Goal: Book appointment/travel/reservation

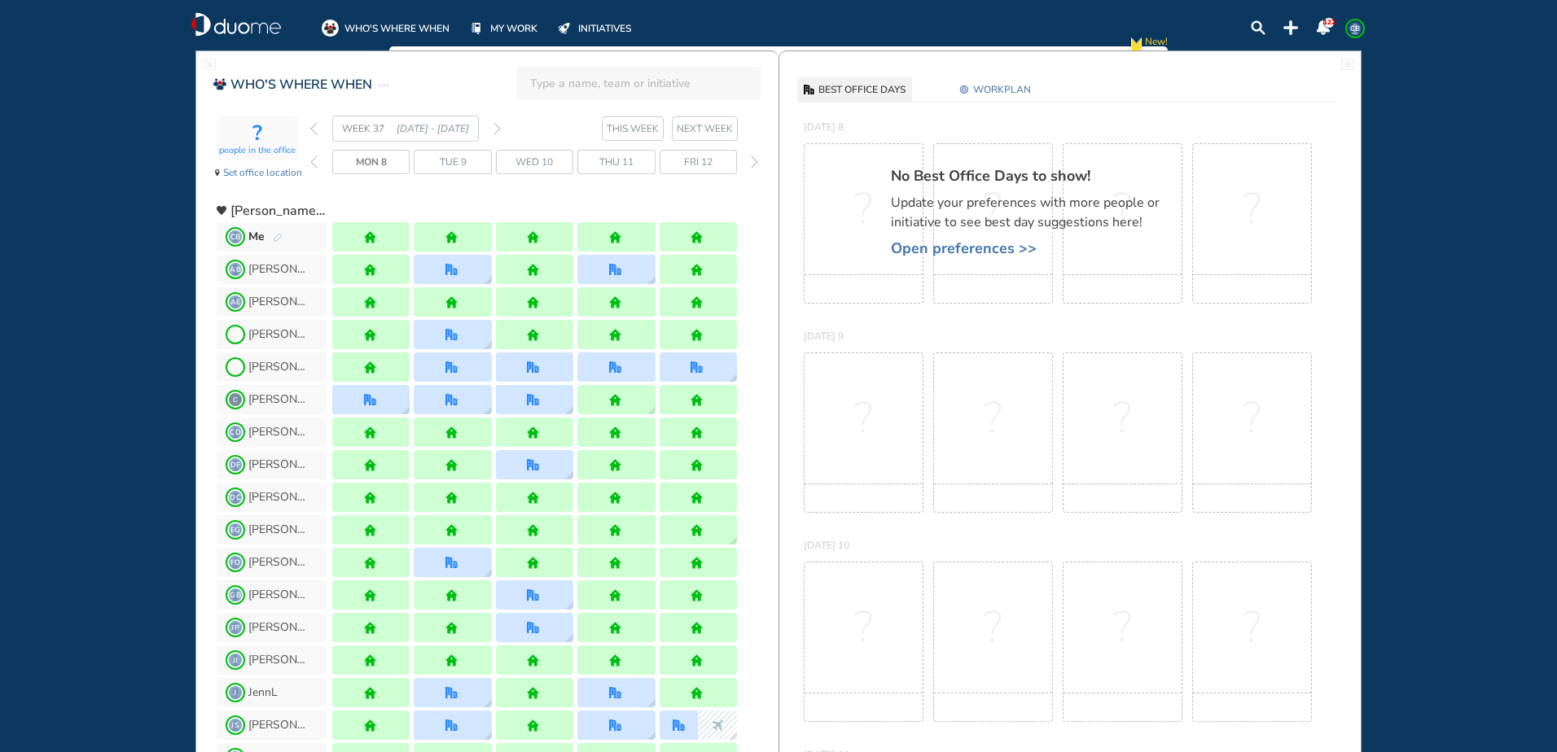
click at [318, 130] on div "WEEK 37 [DATE] - [DATE]" at bounding box center [405, 129] width 191 height 26
click at [318, 129] on div "WEEK 37 [DATE] - [DATE]" at bounding box center [405, 129] width 191 height 26
click at [317, 128] on img "back week" at bounding box center [313, 128] width 7 height 13
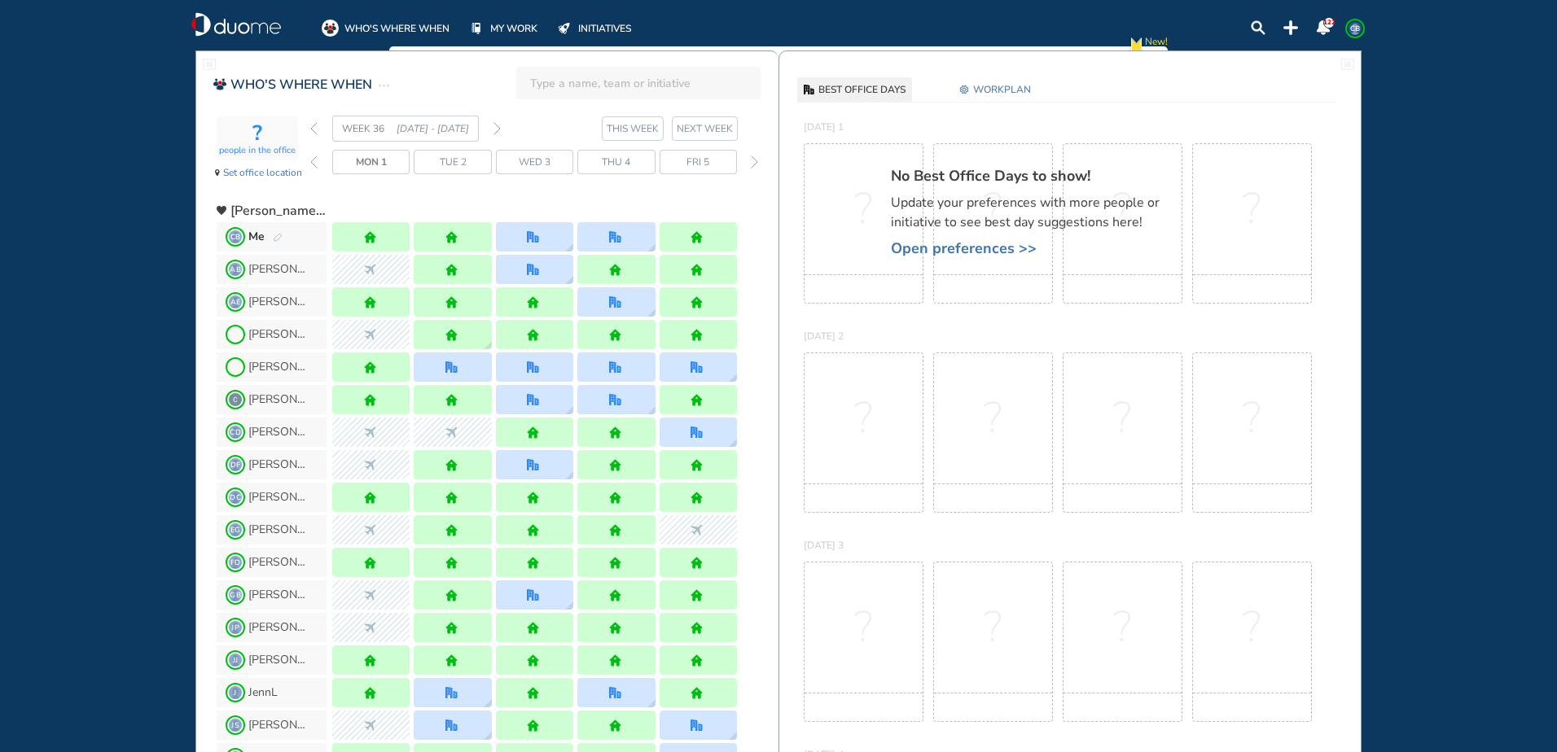
click at [490, 126] on div "WEEK 36 [DATE] - [DATE]" at bounding box center [405, 129] width 191 height 26
click at [490, 128] on div "WEEK 36 [DATE] - [DATE]" at bounding box center [405, 129] width 191 height 26
click at [499, 129] on img "forward week" at bounding box center [496, 128] width 7 height 13
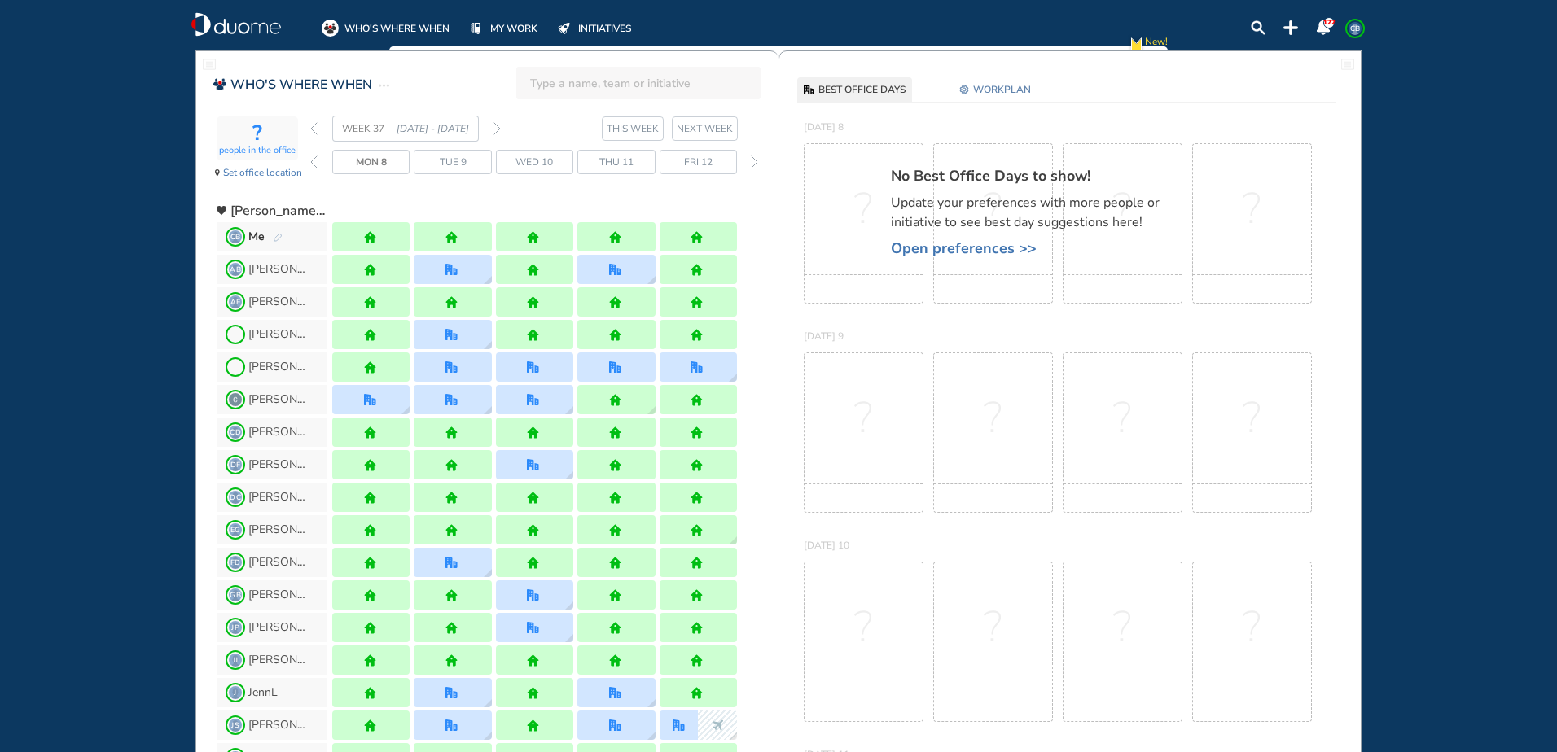
click at [498, 130] on img "forward week" at bounding box center [496, 128] width 7 height 13
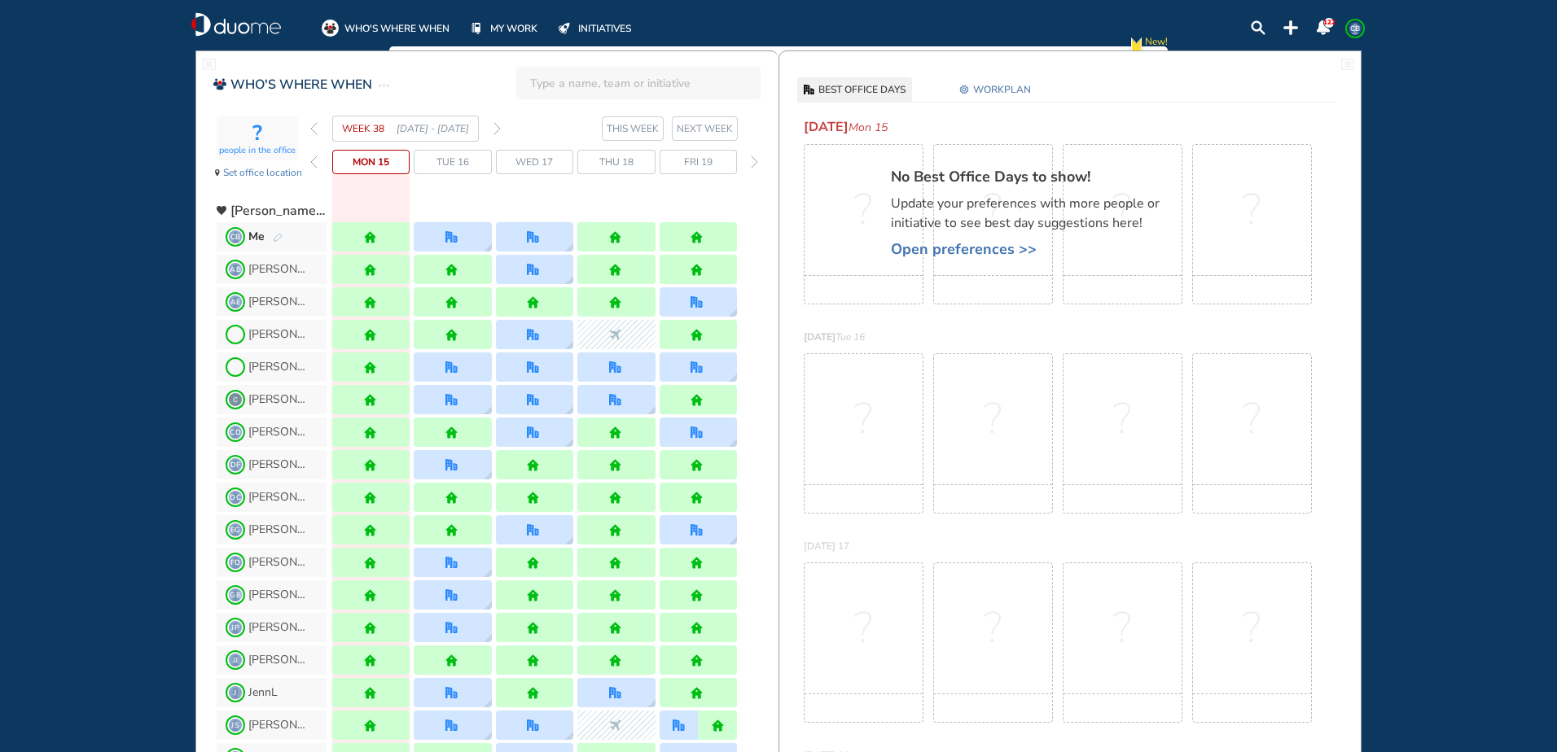
click at [498, 130] on img "forward week" at bounding box center [496, 128] width 7 height 13
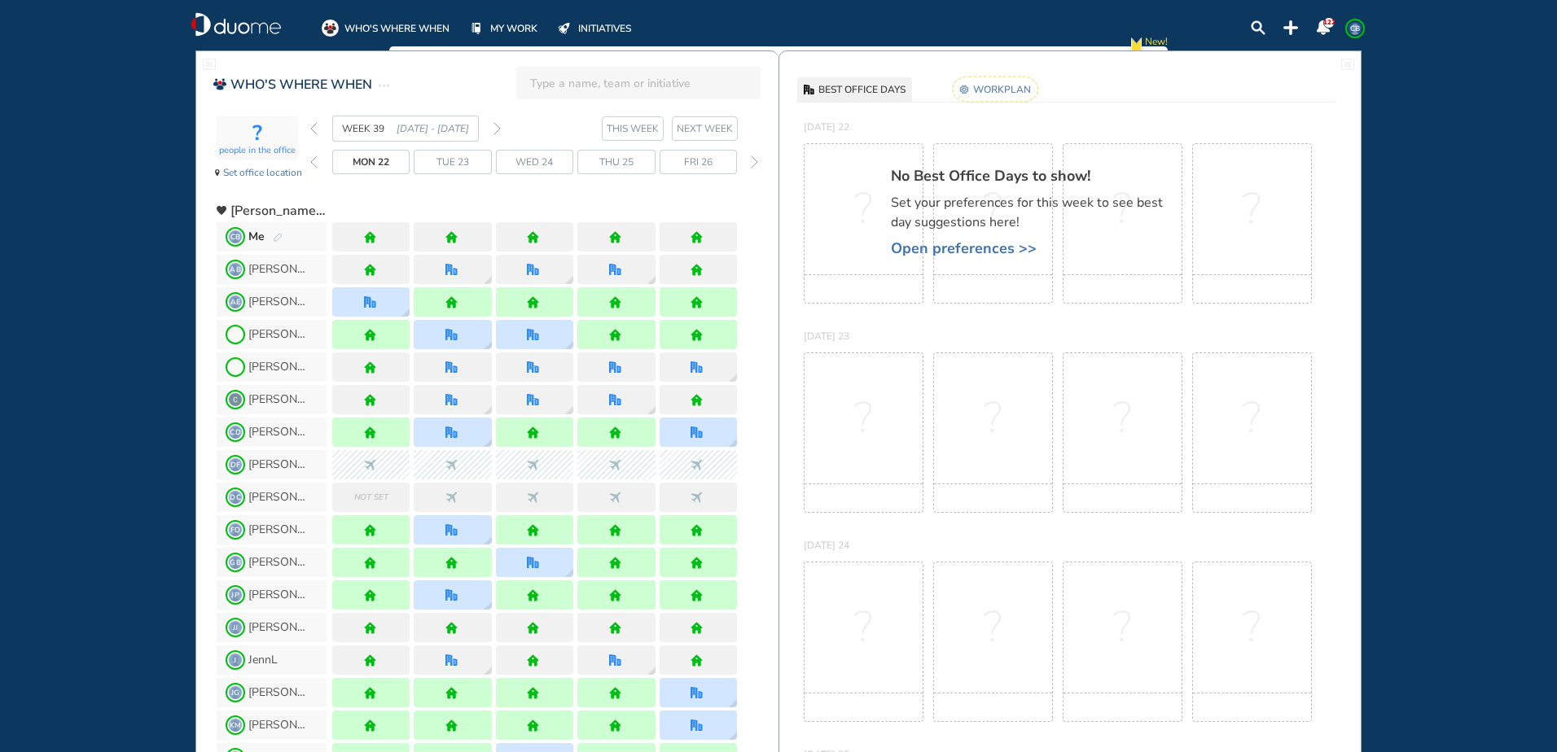
click at [498, 130] on img "forward week" at bounding box center [496, 128] width 7 height 13
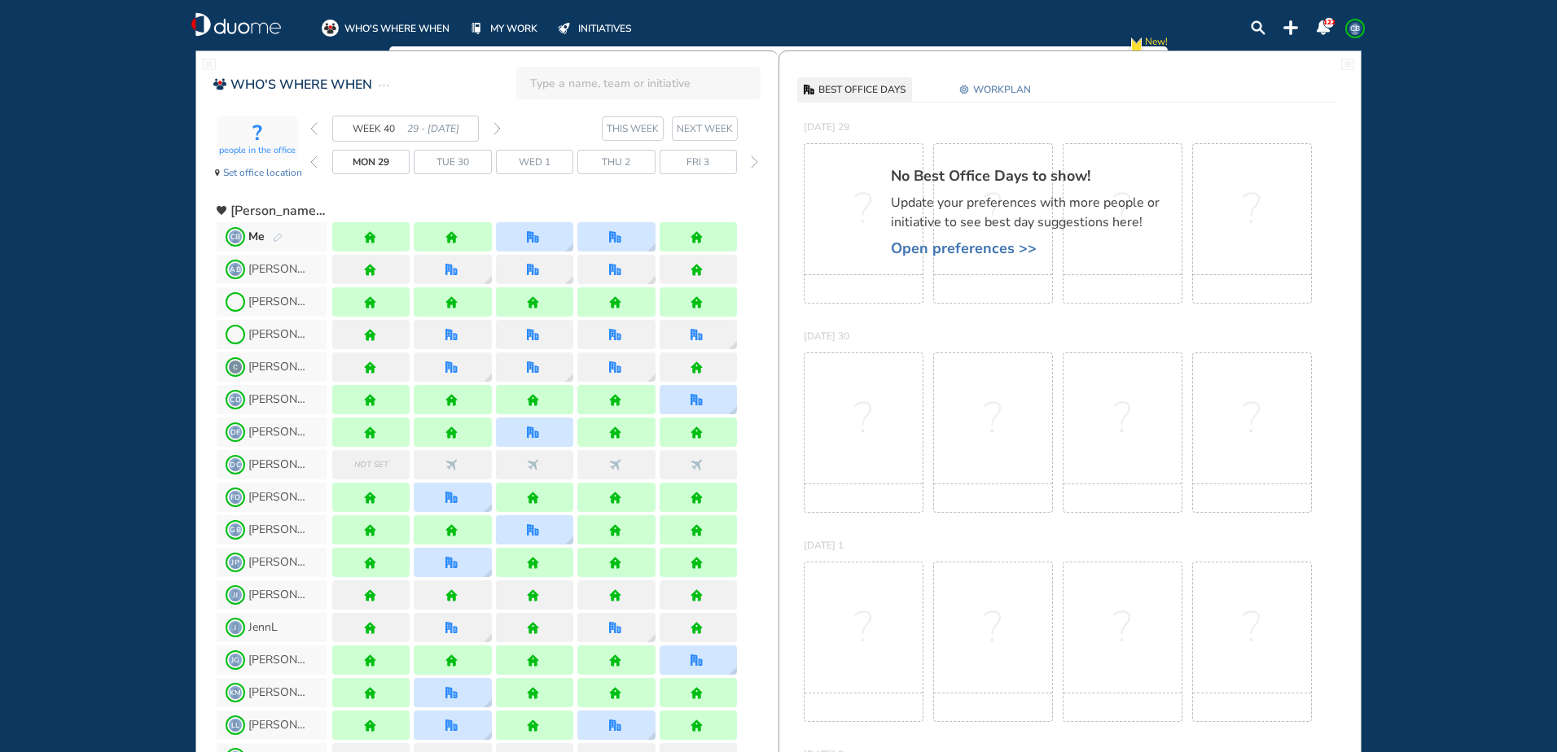
click at [498, 130] on img "forward week" at bounding box center [496, 128] width 7 height 13
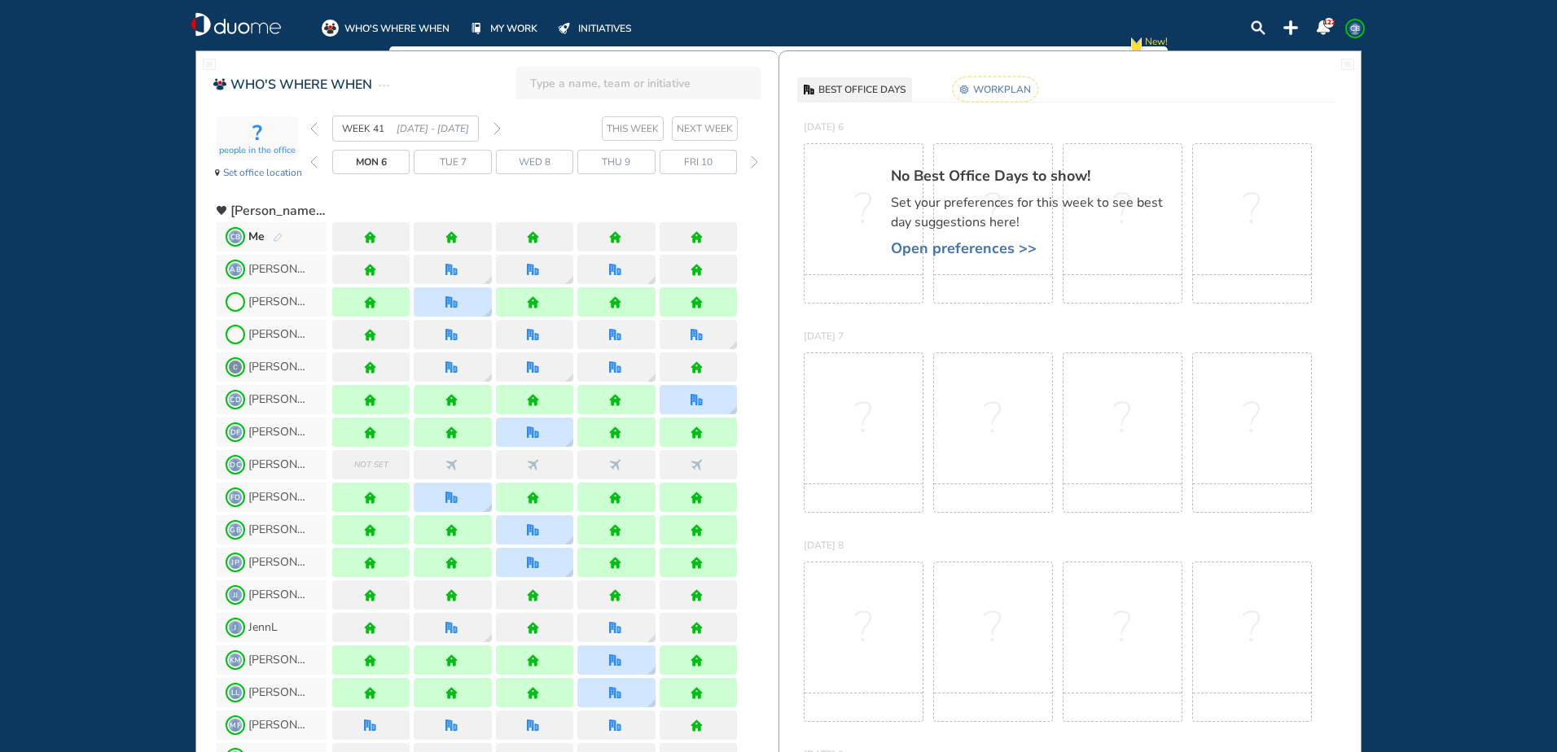
click at [498, 130] on img "forward week" at bounding box center [496, 128] width 7 height 13
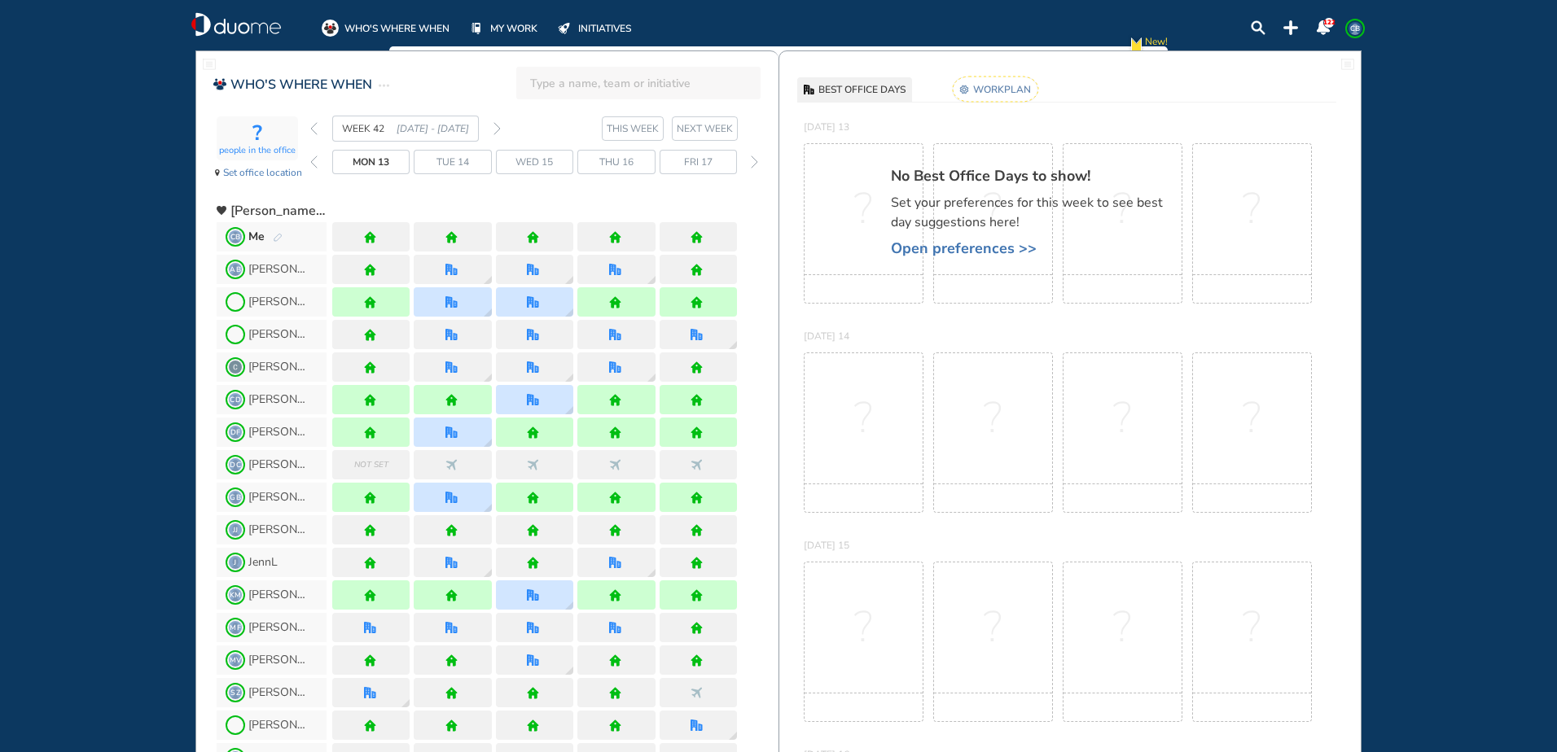
click at [280, 241] on img "pen-edit" at bounding box center [278, 238] width 10 height 11
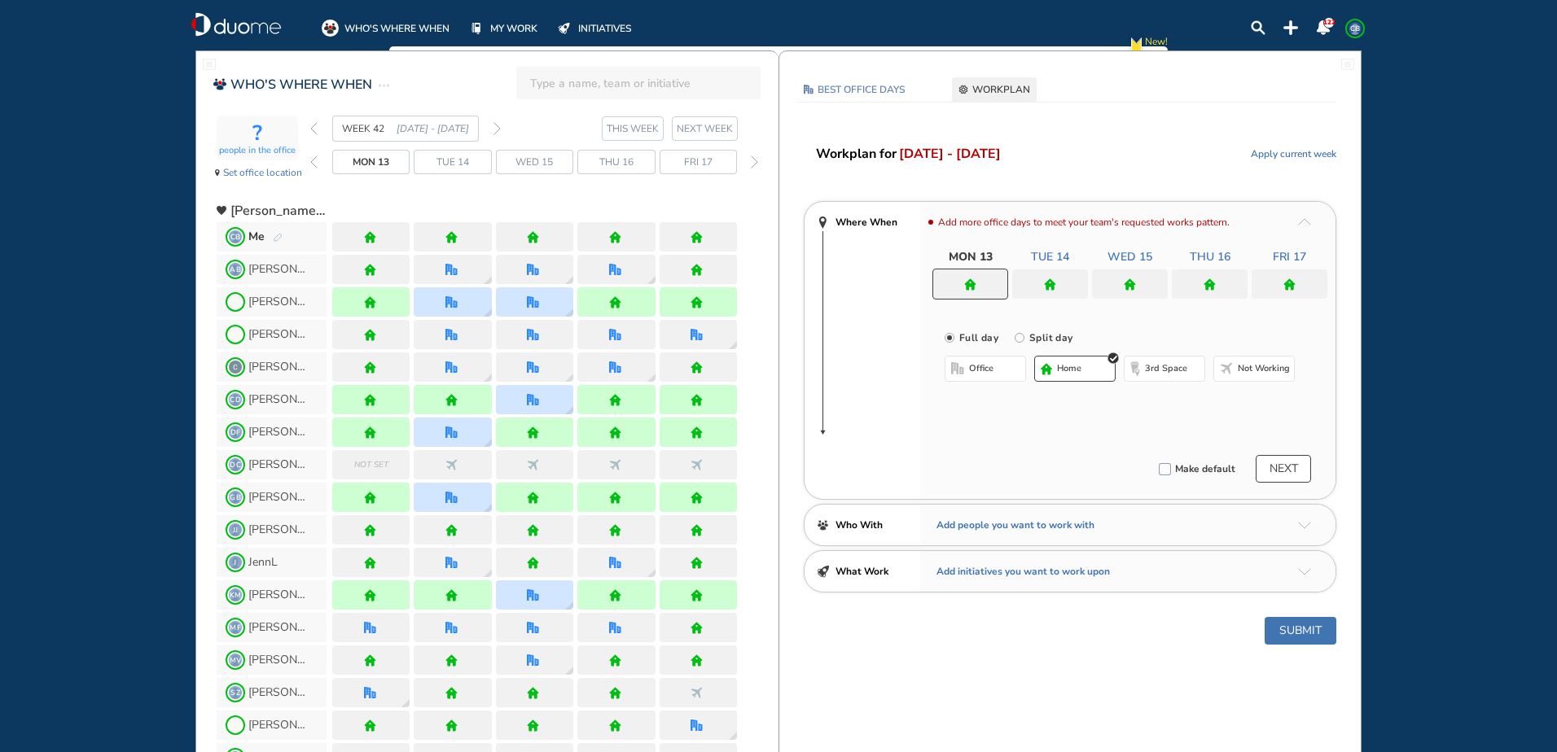
click at [1047, 280] on img "home" at bounding box center [1050, 285] width 12 height 12
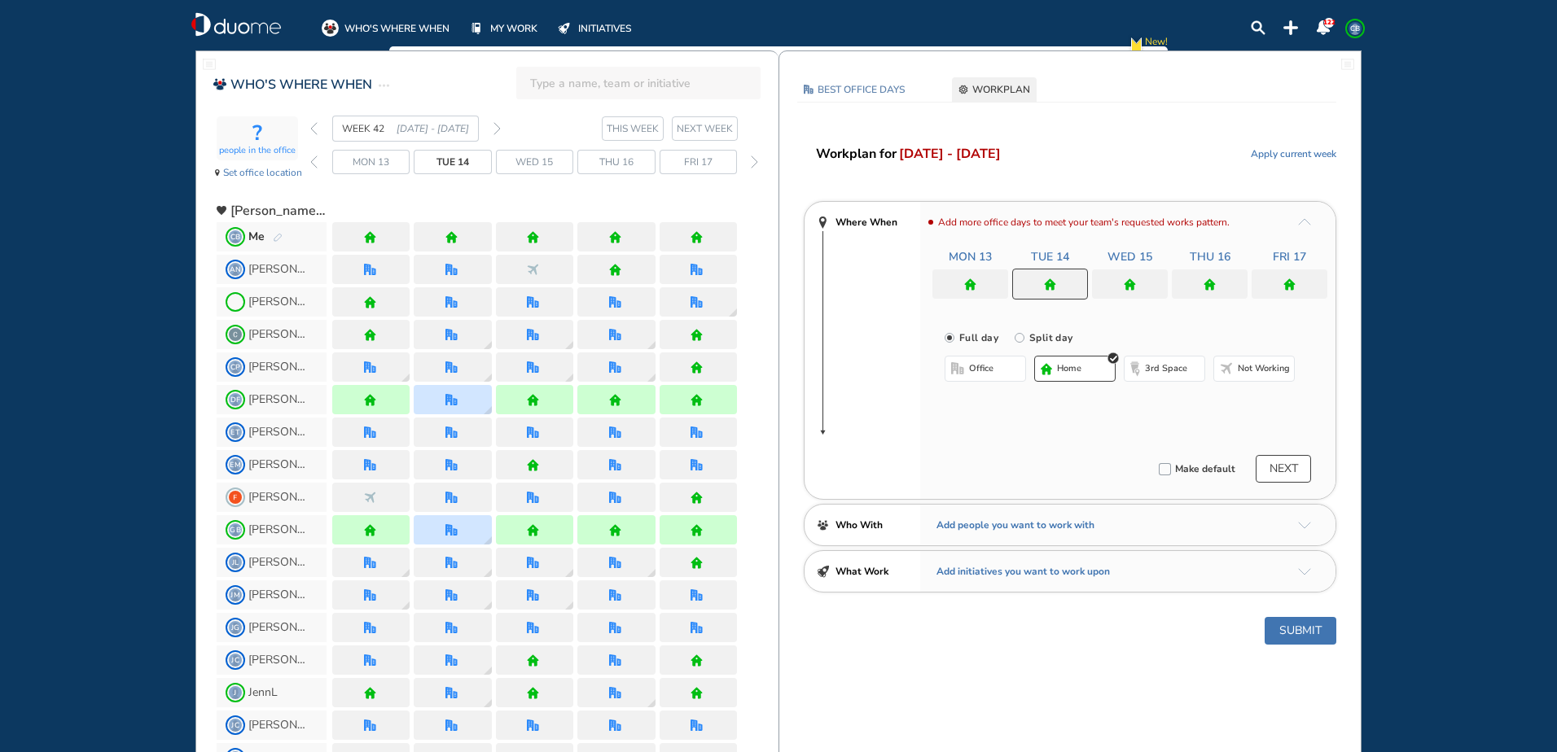
click at [995, 366] on button "office" at bounding box center [985, 369] width 81 height 26
click at [969, 405] on button "Select location" at bounding box center [987, 401] width 65 height 16
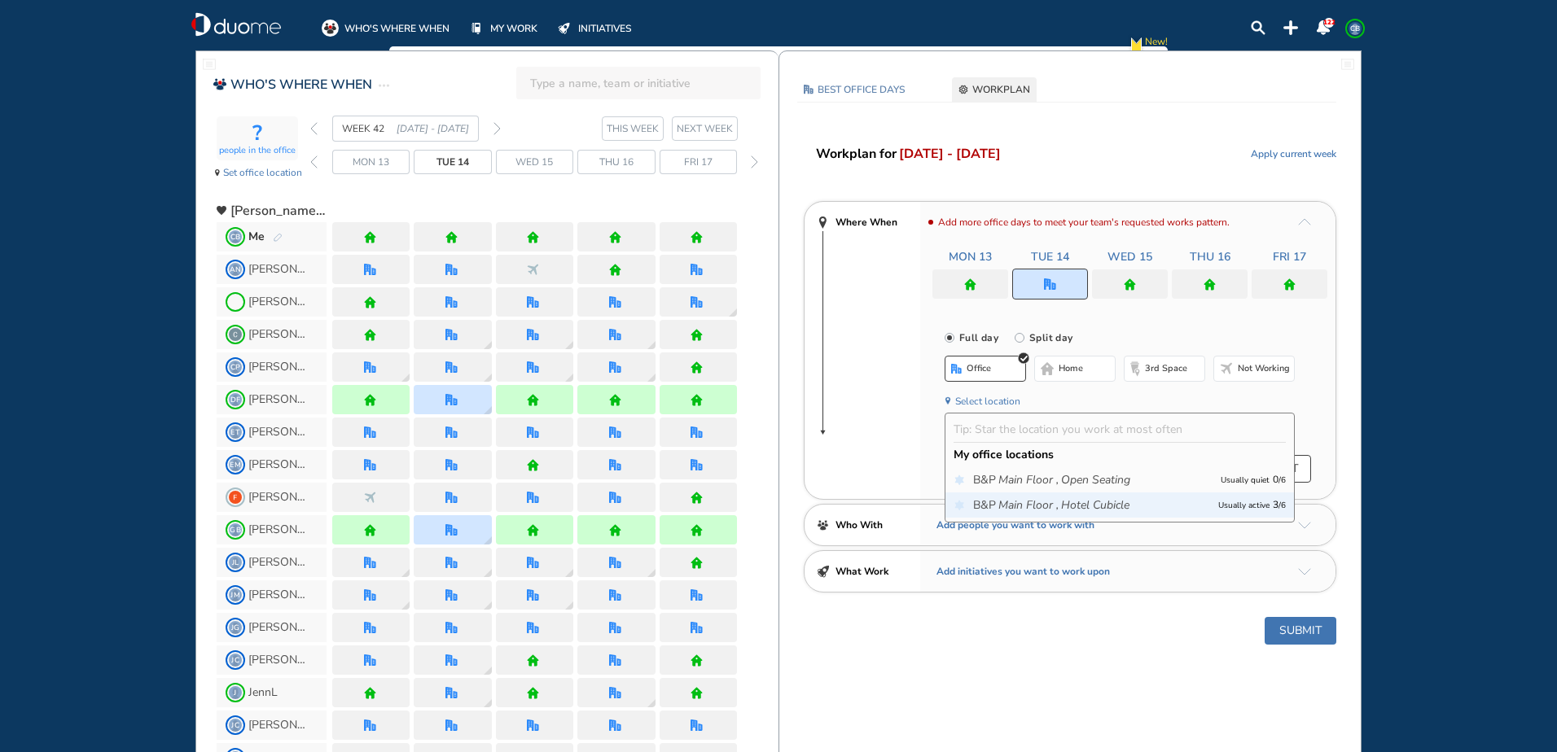
click at [1005, 498] on icon "Main Floor ," at bounding box center [1028, 506] width 60 height 16
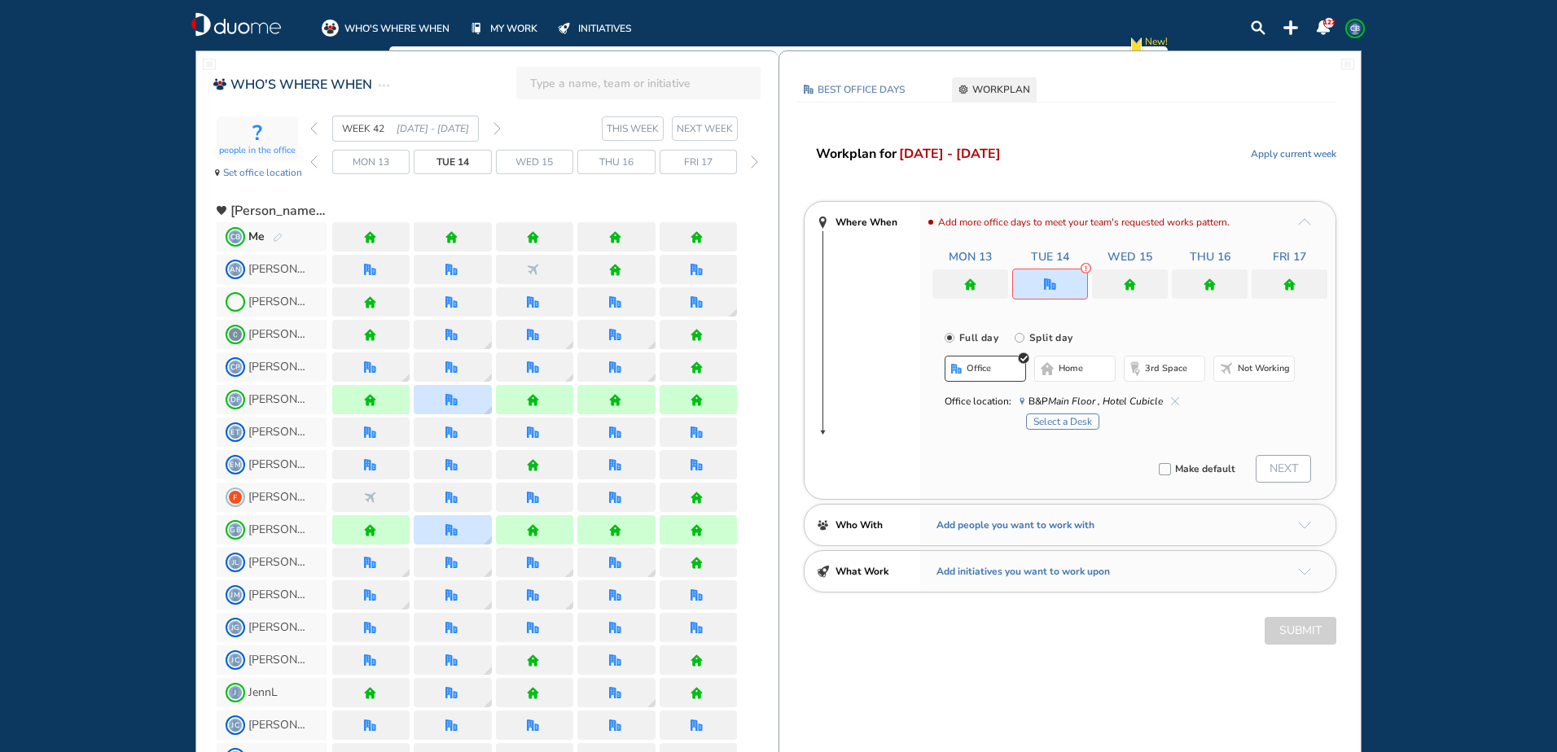
click at [1058, 416] on button "Select a Desk" at bounding box center [1062, 422] width 73 height 16
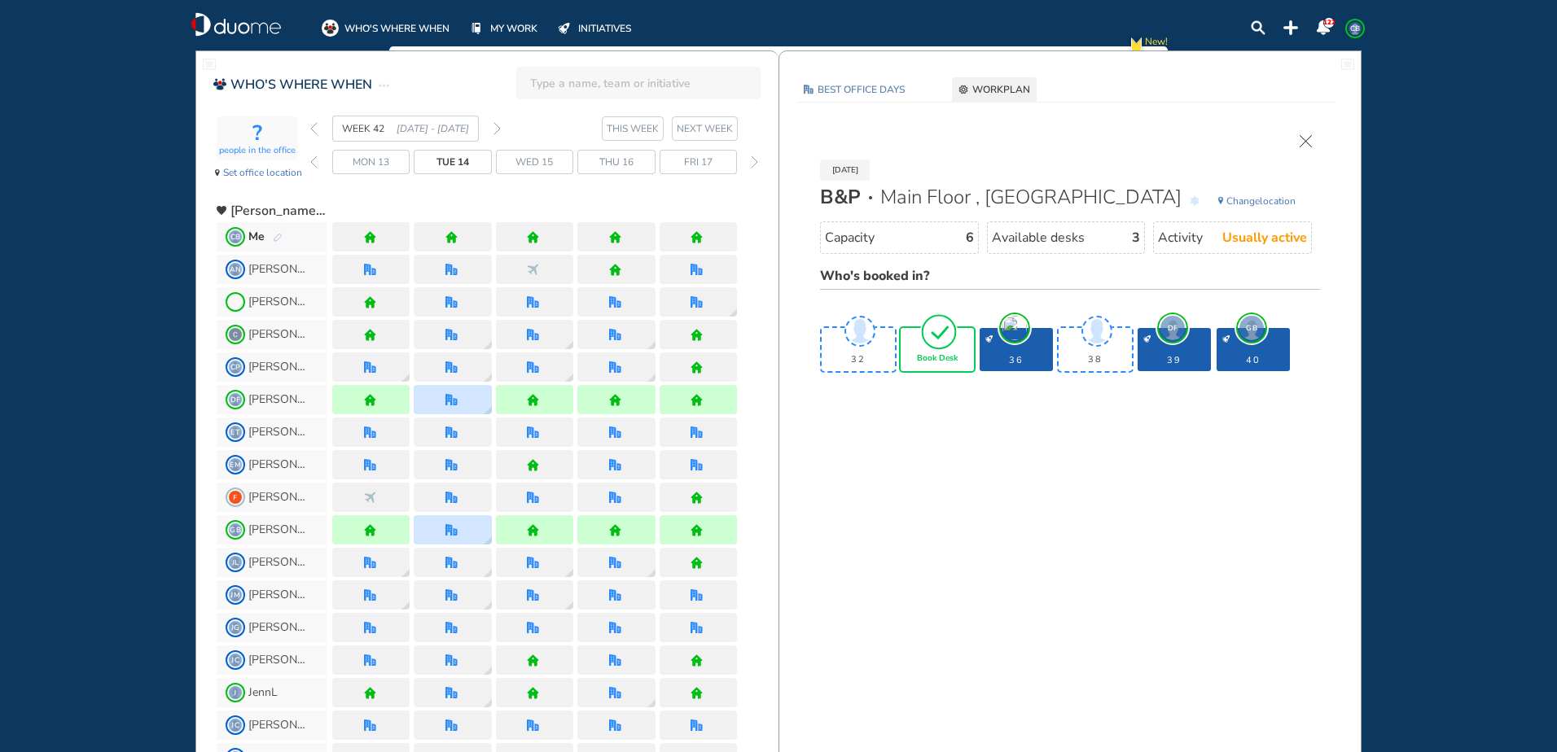
click at [945, 352] on div "Book Desk" at bounding box center [937, 349] width 73 height 43
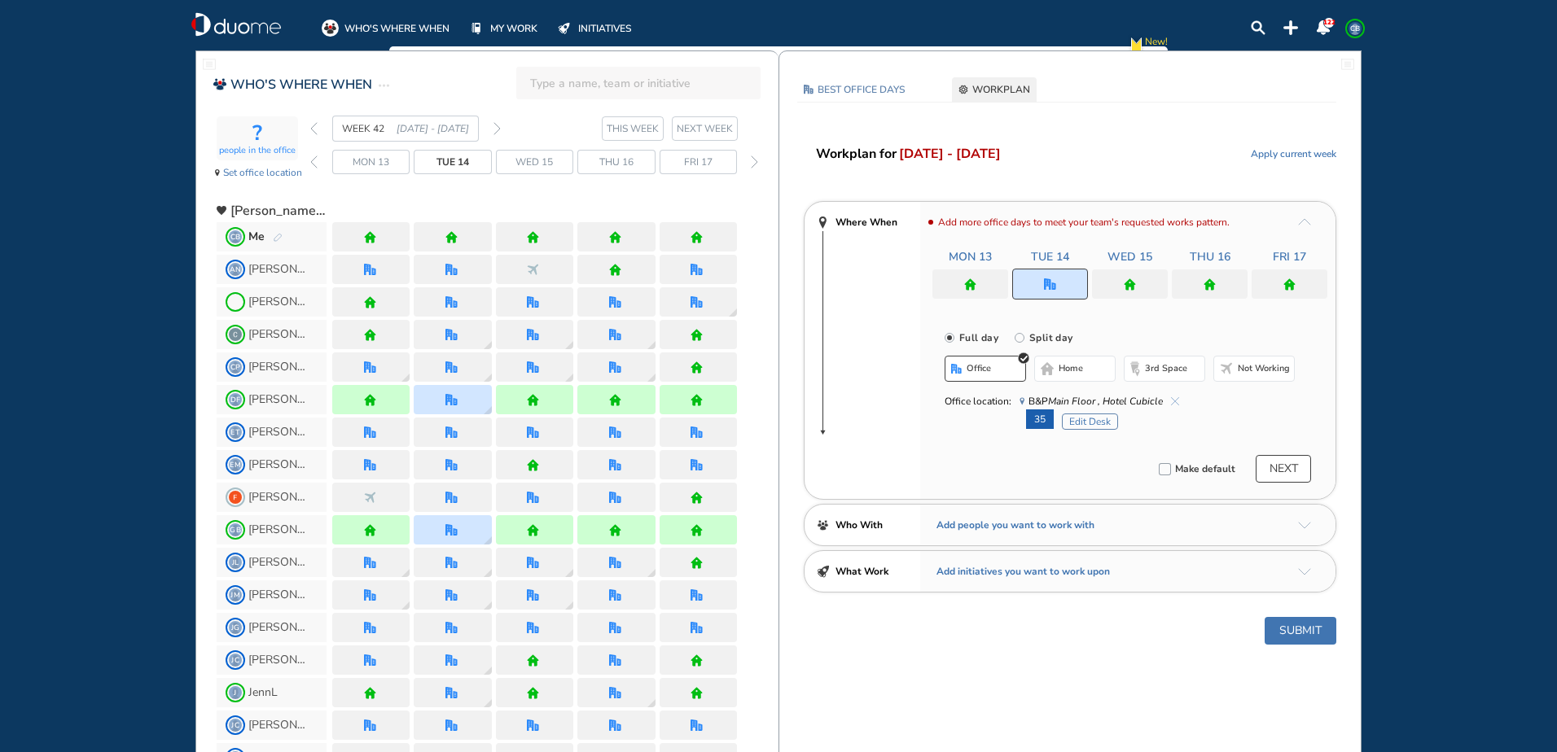
click at [1135, 270] on div at bounding box center [1130, 284] width 76 height 29
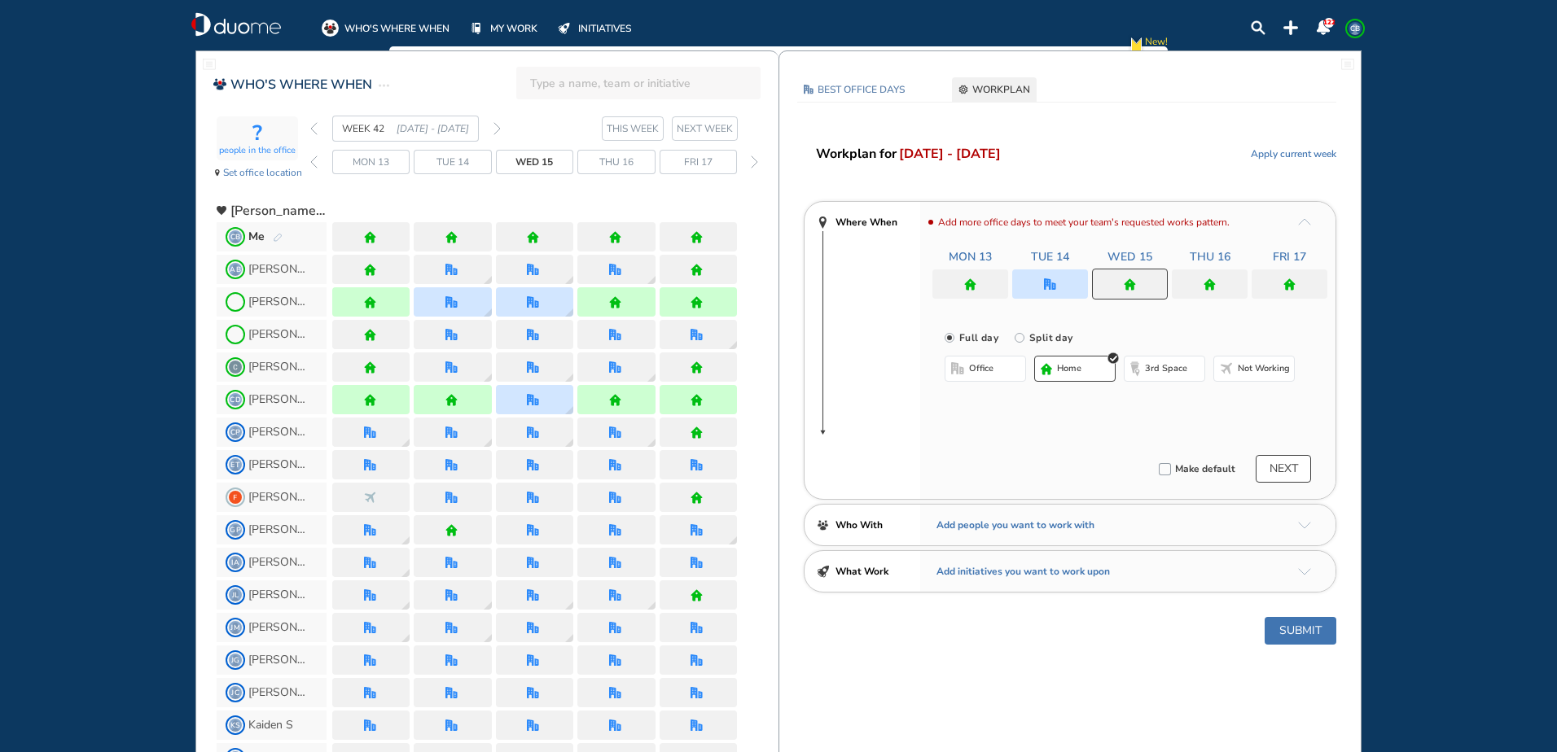
click at [984, 366] on span "office" at bounding box center [981, 368] width 24 height 13
click at [978, 397] on button "Select location" at bounding box center [987, 401] width 65 height 16
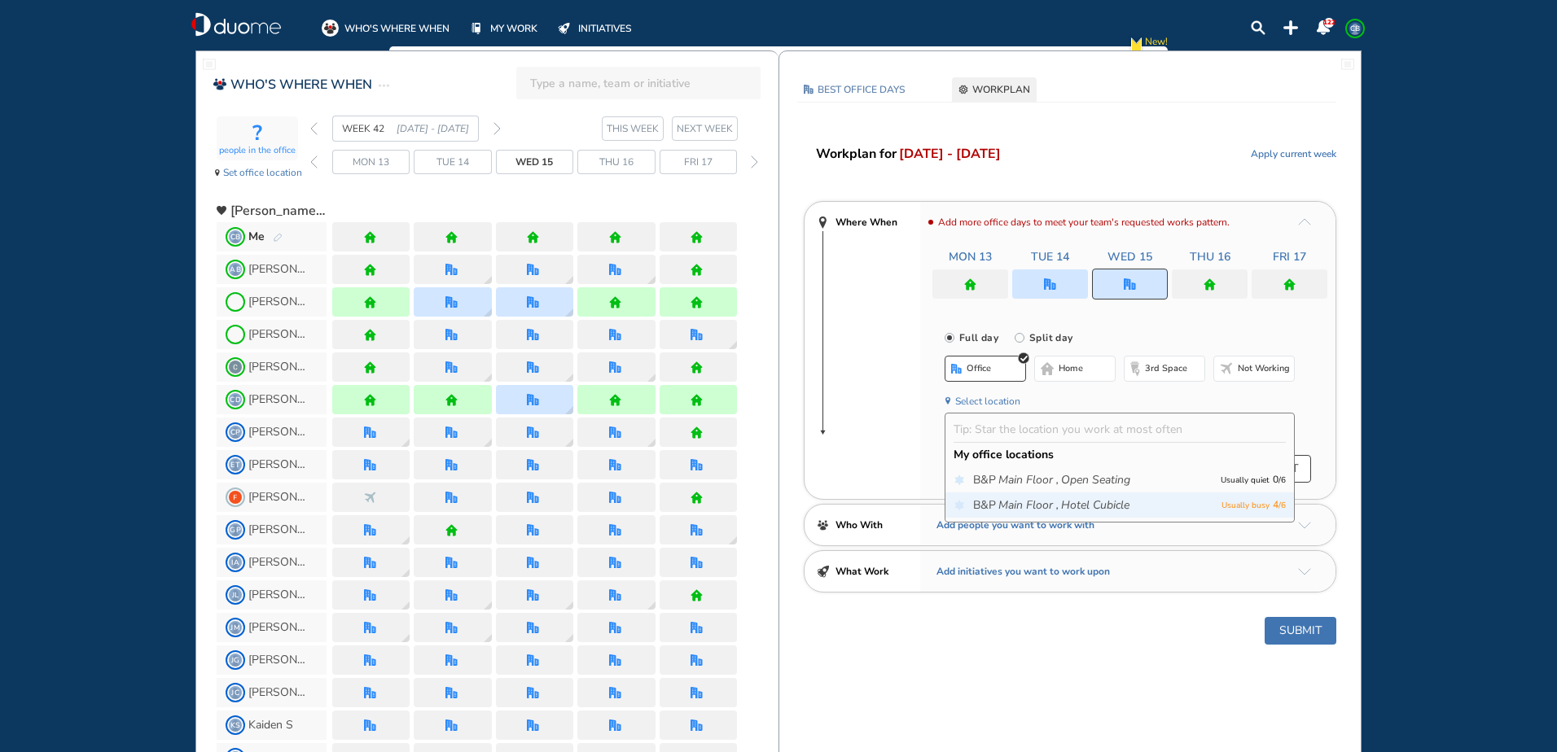
click at [1033, 505] on icon "Main Floor ," at bounding box center [1028, 506] width 60 height 16
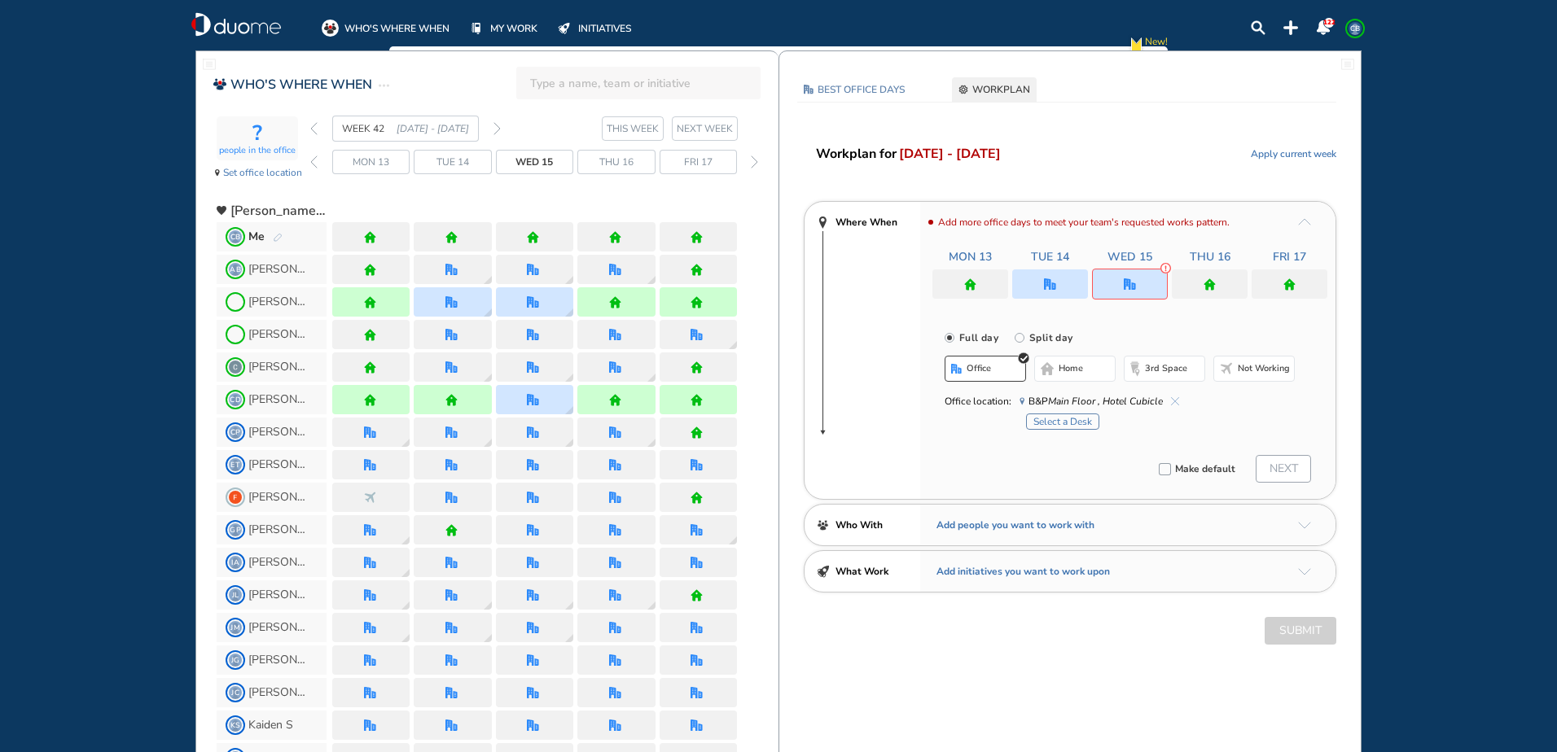
click at [1064, 416] on button "Select a Desk" at bounding box center [1062, 422] width 73 height 16
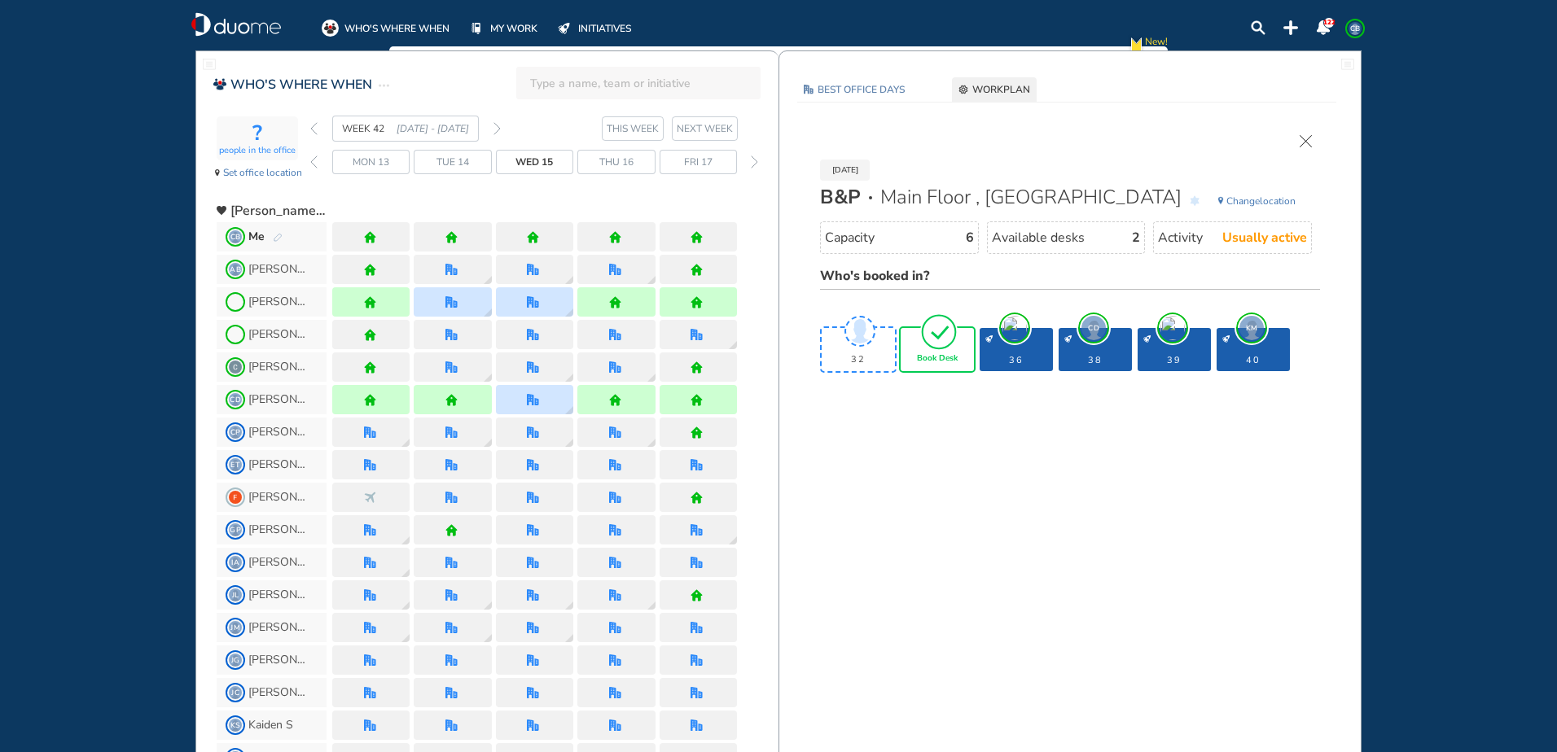
drag, startPoint x: 947, startPoint y: 356, endPoint x: 960, endPoint y: 388, distance: 34.3
click at [946, 356] on span "Book Desk" at bounding box center [937, 359] width 41 height 10
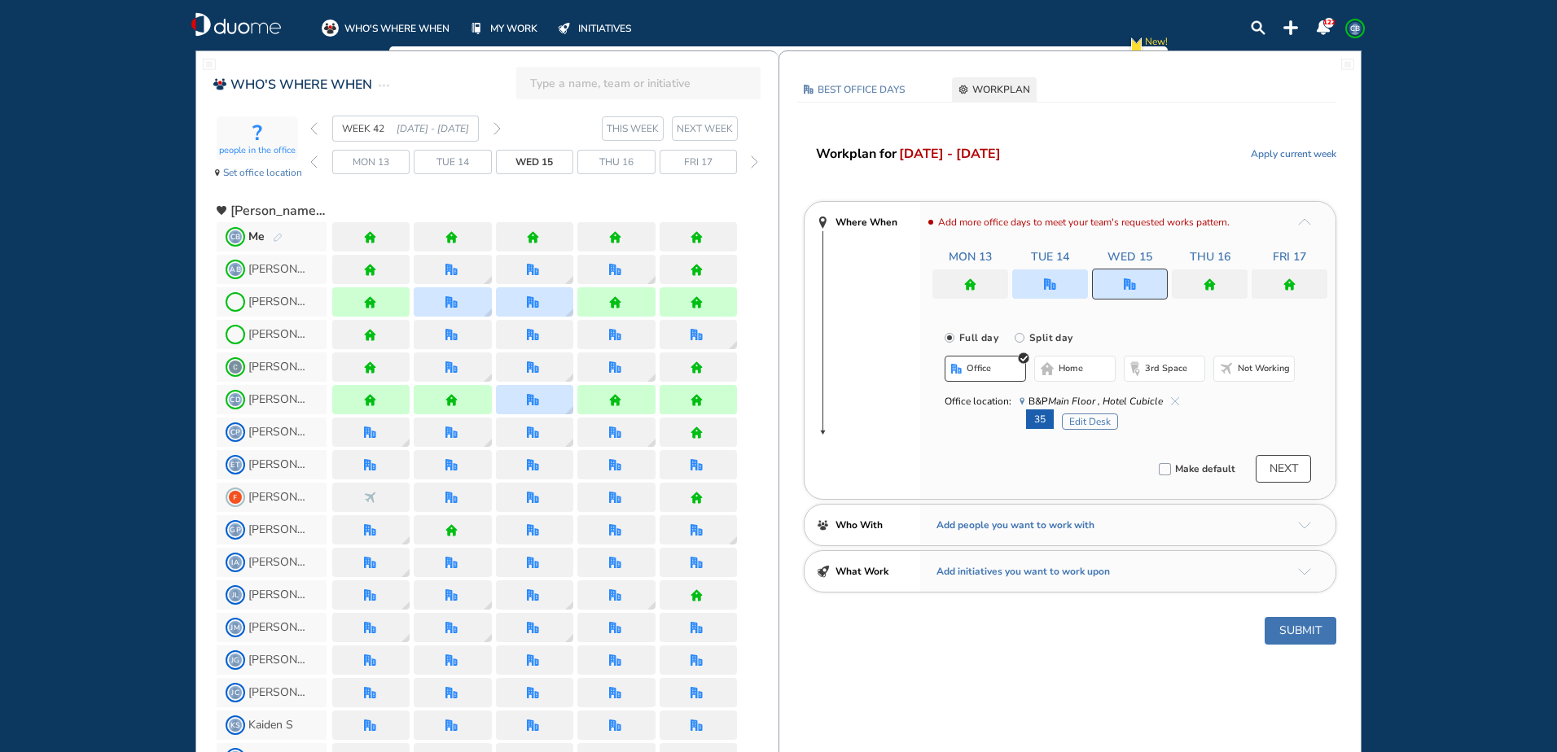
click at [1305, 631] on button "Submit" at bounding box center [1301, 631] width 72 height 28
